Goal: Task Accomplishment & Management: Use online tool/utility

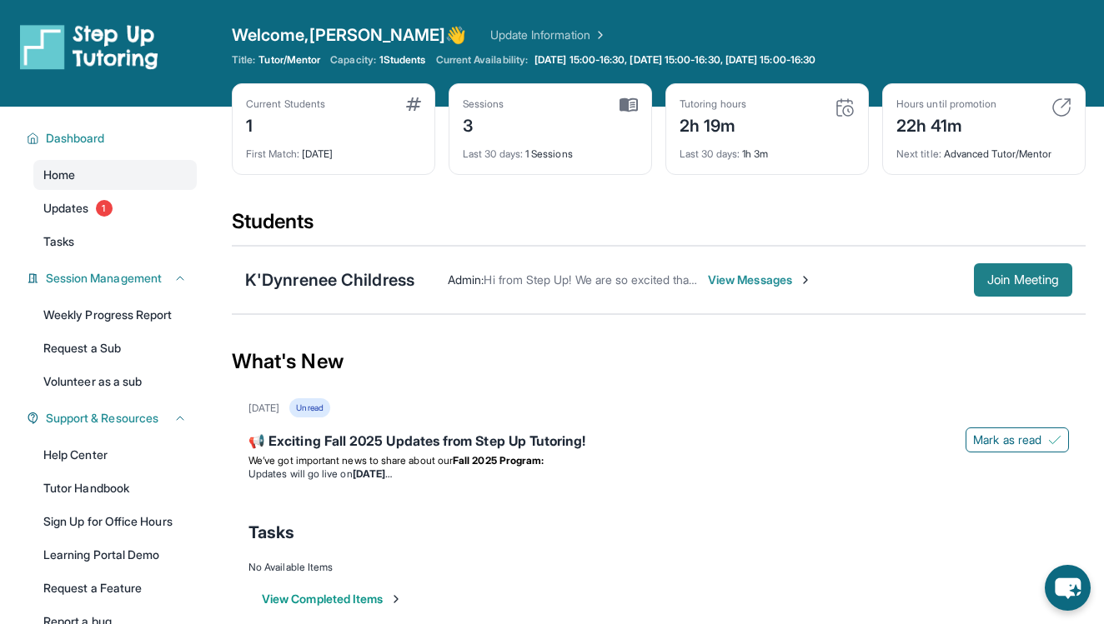
click at [988, 279] on span "Join Meeting" at bounding box center [1023, 280] width 72 height 10
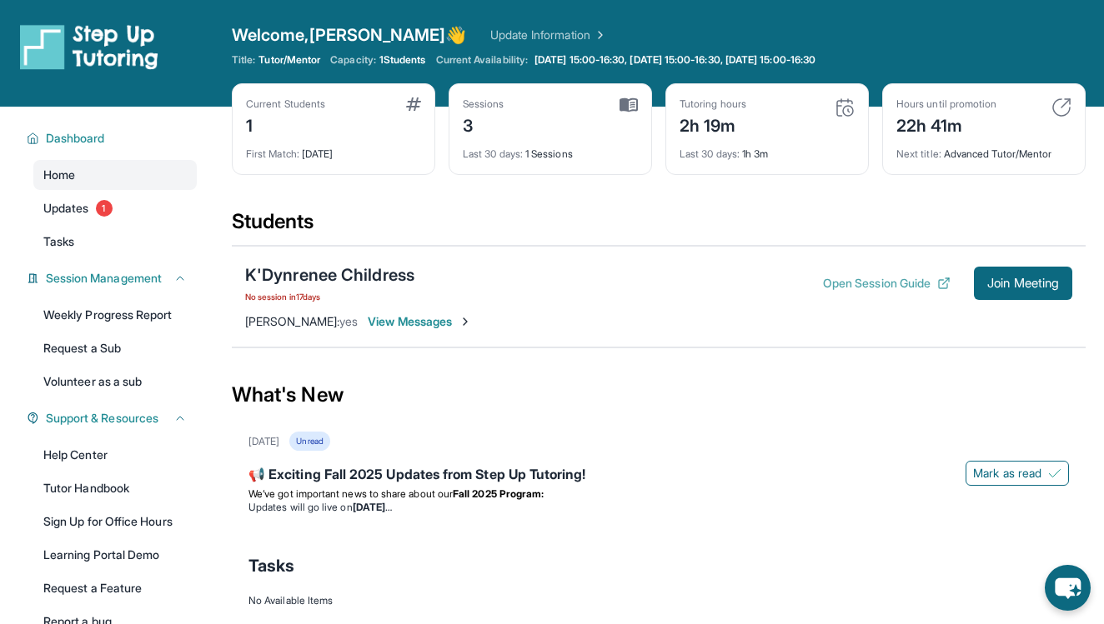
click at [911, 278] on button "Open Session Guide" at bounding box center [887, 283] width 128 height 17
click at [1023, 285] on span "Join Meeting" at bounding box center [1023, 283] width 72 height 10
click at [1009, 278] on span "Join Meeting" at bounding box center [1023, 283] width 72 height 10
click at [1005, 282] on span "Join Meeting" at bounding box center [1023, 283] width 72 height 10
